Goal: Navigation & Orientation: Find specific page/section

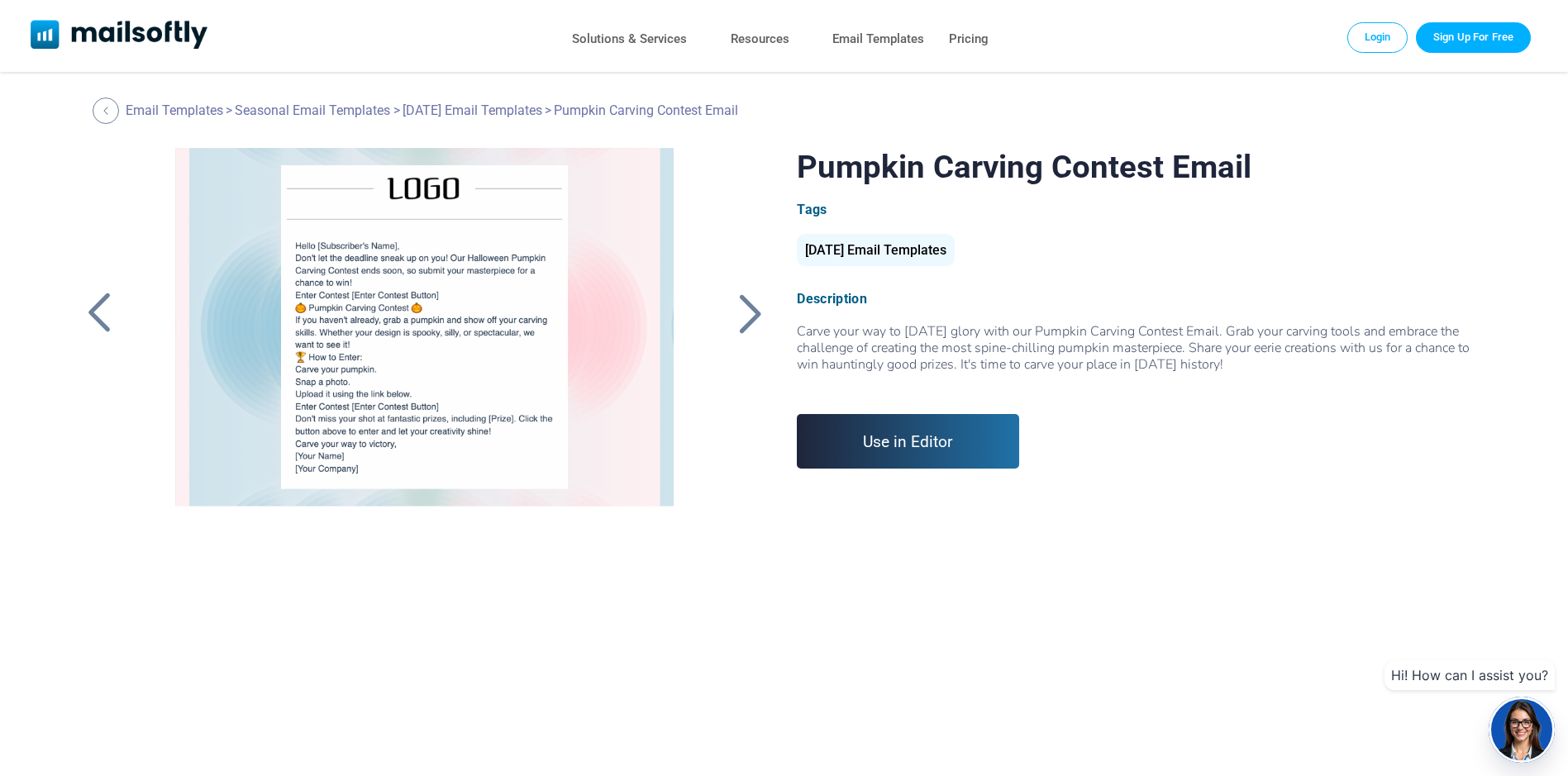
click at [729, 315] on div at bounding box center [750, 313] width 41 height 43
